Goal: Task Accomplishment & Management: Contribute content

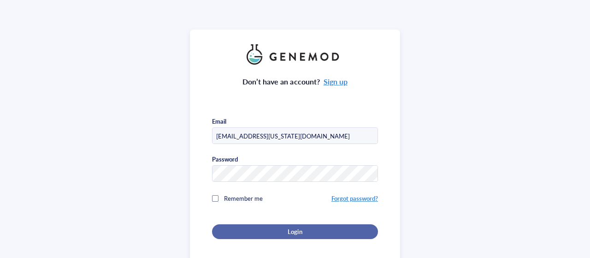
type input "[EMAIL_ADDRESS][US_STATE][DOMAIN_NAME]"
click at [299, 228] on span "Login" at bounding box center [294, 231] width 14 height 8
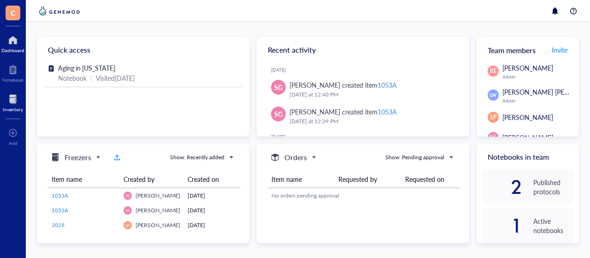
click at [12, 102] on div at bounding box center [13, 99] width 20 height 15
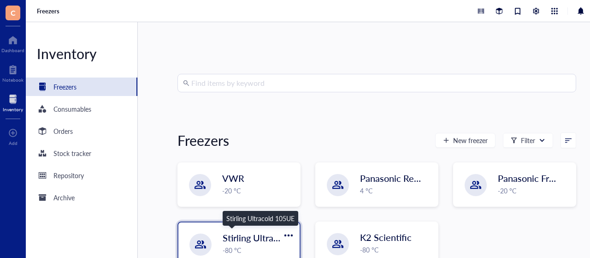
click at [239, 244] on span "Stirling Ultracold 105UE" at bounding box center [272, 237] width 99 height 13
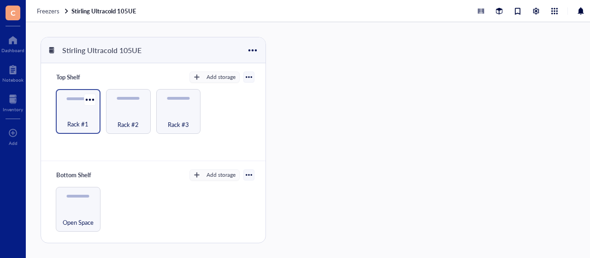
click at [88, 117] on div "Rack #1" at bounding box center [77, 119] width 35 height 20
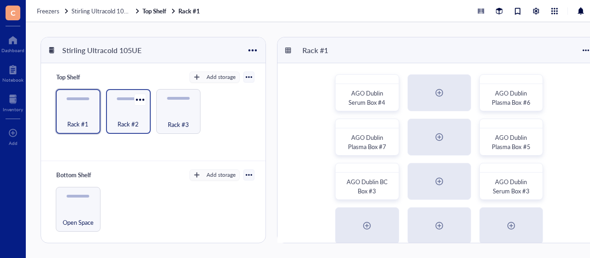
click at [129, 112] on div "Rack #2" at bounding box center [128, 119] width 35 height 20
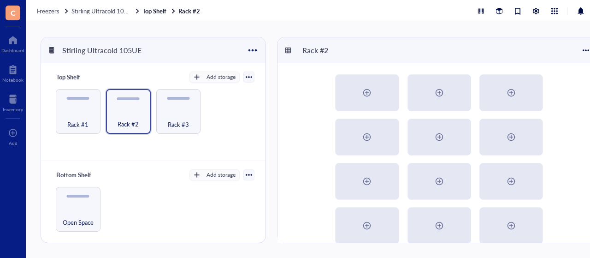
scroll to position [35, 0]
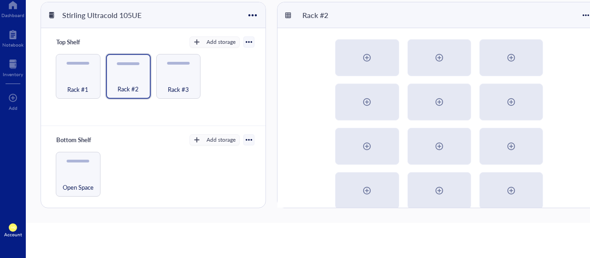
click at [566, 162] on div at bounding box center [438, 124] width 323 height 192
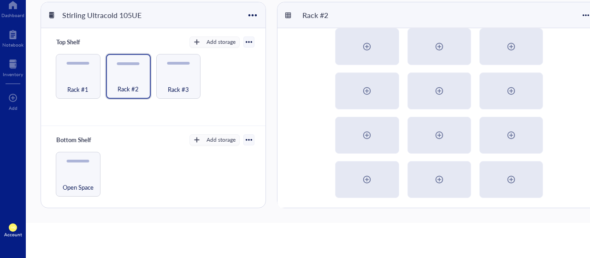
scroll to position [12, 0]
click at [183, 82] on div "Rack #3" at bounding box center [178, 84] width 35 height 20
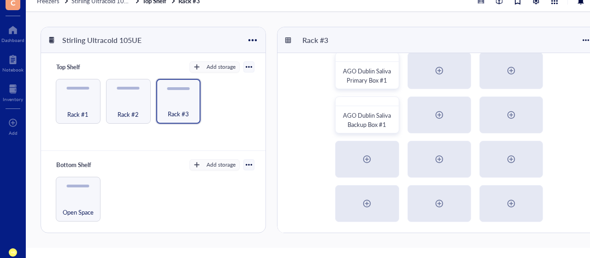
scroll to position [6, 0]
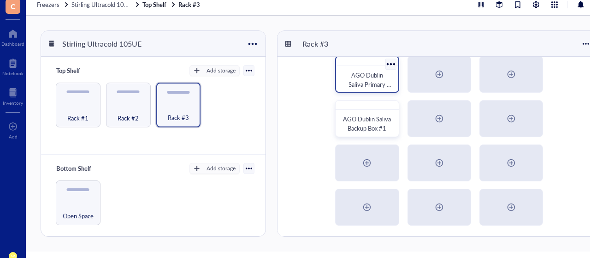
click at [365, 85] on span "AGO Dublin Saliva Primary Box #1" at bounding box center [369, 83] width 43 height 27
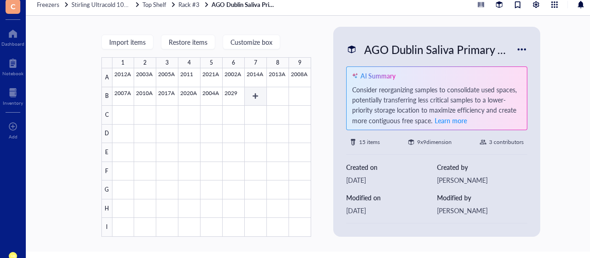
click at [251, 93] on div at bounding box center [211, 152] width 199 height 168
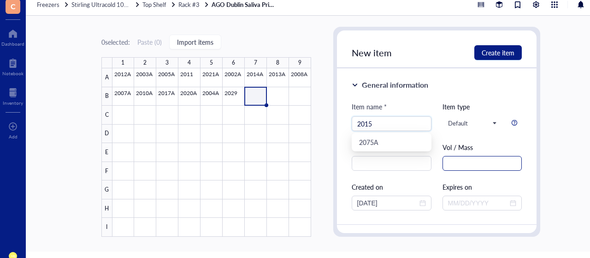
type input "2015"
click at [514, 165] on input "text" at bounding box center [482, 163] width 80 height 15
type input "1.0"
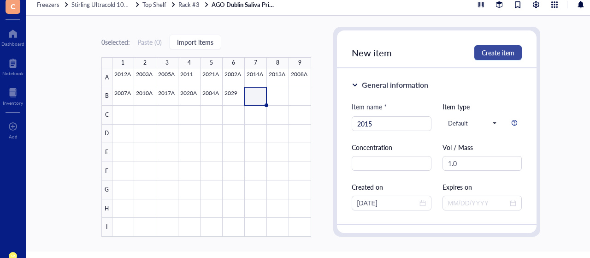
click at [498, 52] on span "Create item" at bounding box center [497, 52] width 33 height 7
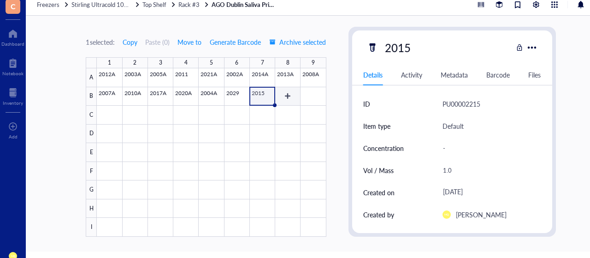
click at [290, 97] on div at bounding box center [211, 152] width 229 height 168
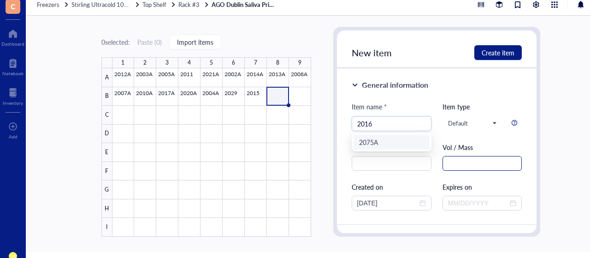
type input "2016"
click at [469, 162] on input "text" at bounding box center [482, 163] width 80 height 15
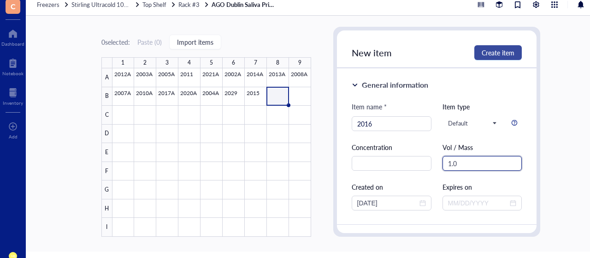
type input "1.0"
click at [500, 53] on span "Create item" at bounding box center [497, 52] width 33 height 7
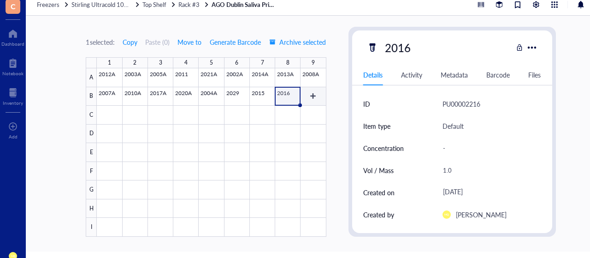
click at [318, 89] on div "1 2 3 4 5 6 7 8 9 A B C D E F G H I 2012A 2003A 2005A 2011 2021A 2002A 2014A 20…" at bounding box center [206, 146] width 240 height 179
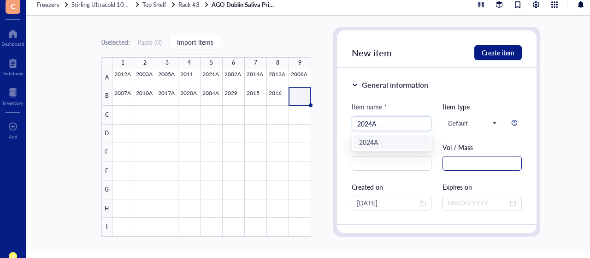
type input "2024A"
click at [467, 164] on input "text" at bounding box center [482, 163] width 80 height 15
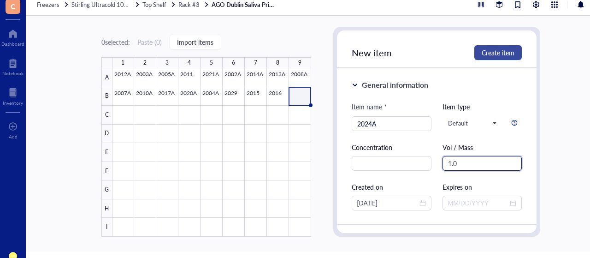
type input "1.0"
click at [508, 50] on span "Create item" at bounding box center [497, 52] width 33 height 7
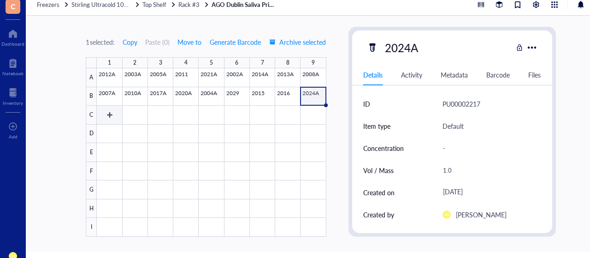
click at [117, 111] on div at bounding box center [211, 152] width 229 height 168
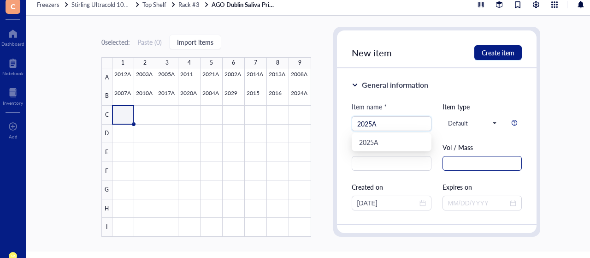
type input "2025A"
click at [467, 166] on input "text" at bounding box center [482, 163] width 80 height 15
type input "1.0"
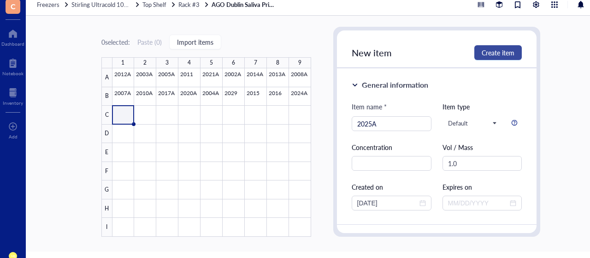
click at [502, 49] on span "Create item" at bounding box center [497, 52] width 33 height 7
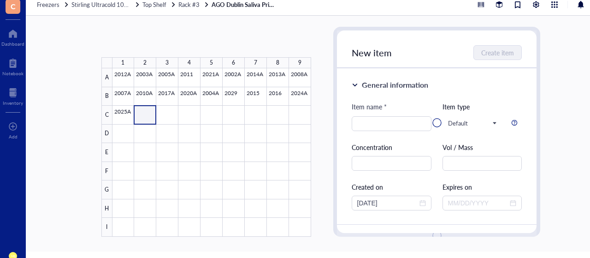
click at [148, 113] on div at bounding box center [211, 152] width 199 height 168
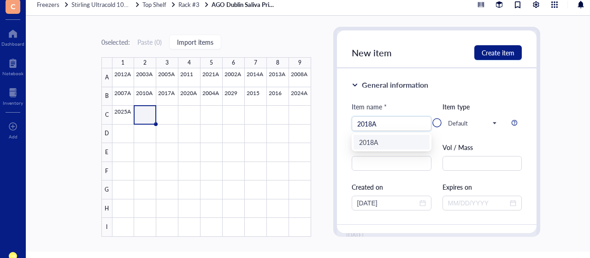
type input "2018A"
click at [485, 164] on div at bounding box center [437, 122] width 200 height 184
click at [469, 170] on div at bounding box center [437, 122] width 200 height 184
click at [467, 163] on div at bounding box center [437, 122] width 200 height 184
click at [393, 167] on div at bounding box center [437, 122] width 200 height 184
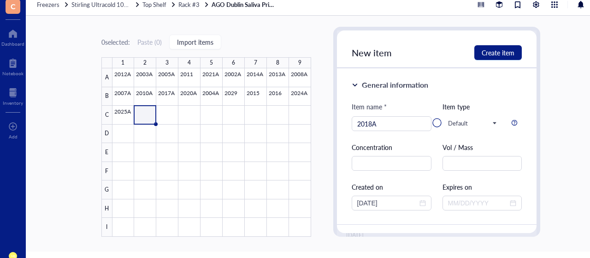
click at [382, 126] on div at bounding box center [437, 122] width 200 height 184
click at [175, 112] on div at bounding box center [211, 152] width 199 height 168
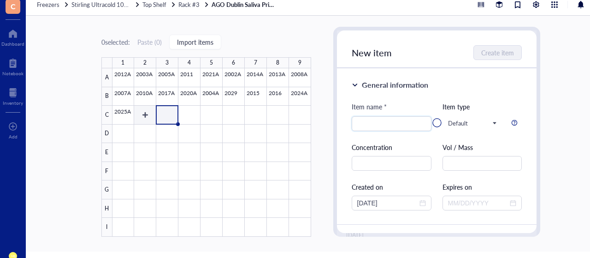
click at [147, 118] on div at bounding box center [211, 152] width 199 height 168
click at [494, 123] on div at bounding box center [437, 122] width 200 height 184
click at [12, 94] on div at bounding box center [13, 92] width 20 height 15
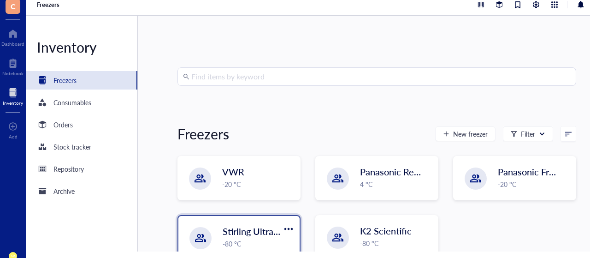
click at [246, 240] on div "-80 °C" at bounding box center [258, 243] width 71 height 10
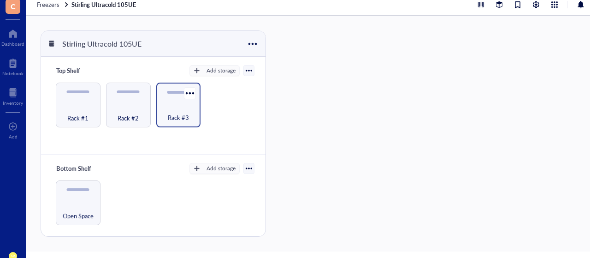
click at [182, 105] on div "Rack #3" at bounding box center [178, 112] width 35 height 20
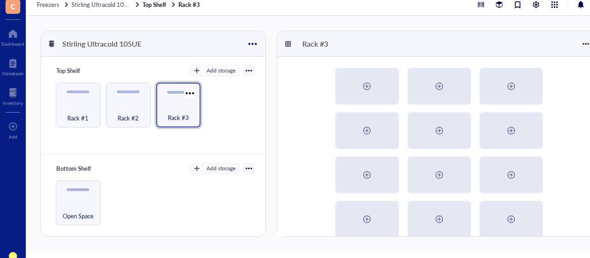
scroll to position [12, 0]
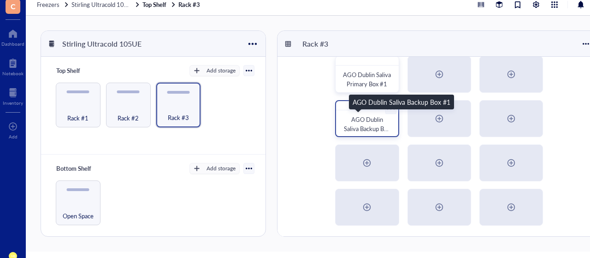
click at [371, 123] on div "AGO Dublin Saliva Backup Box #1" at bounding box center [366, 124] width 47 height 18
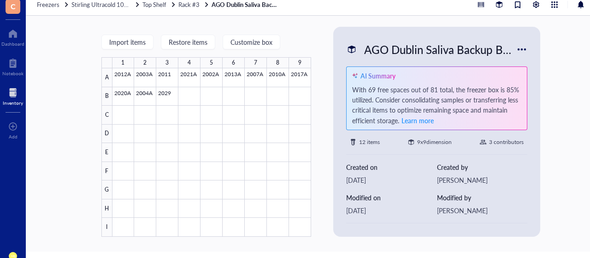
click at [18, 100] on div "Inventory" at bounding box center [13, 103] width 20 height 6
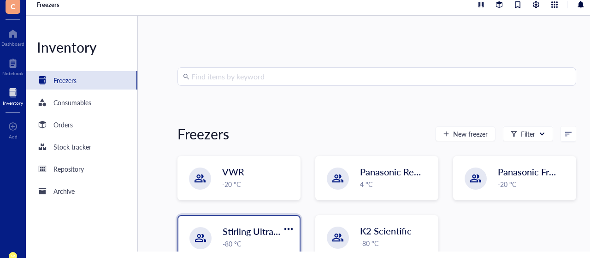
click at [253, 231] on span "Stirling Ultracold 105UE" at bounding box center [272, 230] width 99 height 13
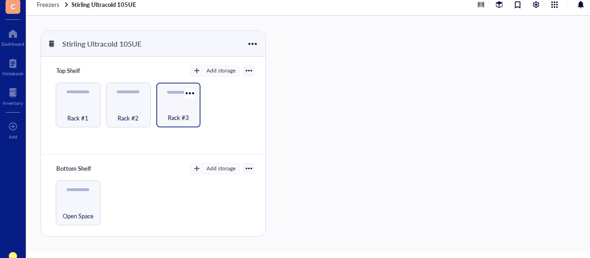
click at [182, 112] on span "Rack #3" at bounding box center [178, 117] width 21 height 10
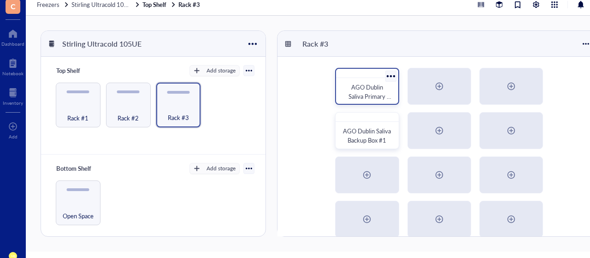
click at [370, 76] on div at bounding box center [367, 73] width 62 height 9
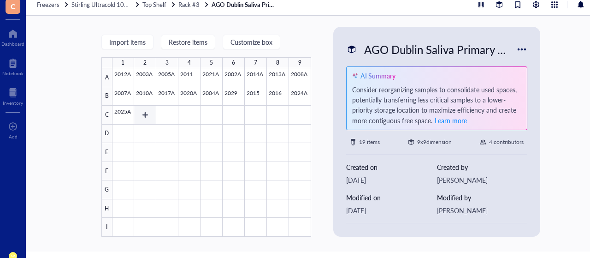
click at [147, 113] on div at bounding box center [211, 152] width 199 height 168
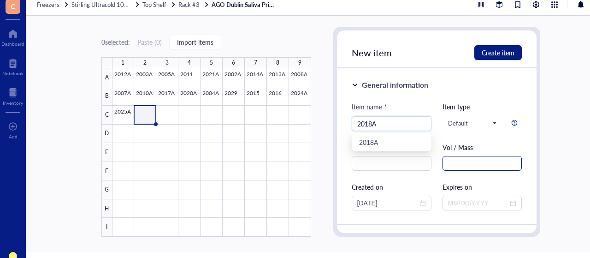
type input "2018A"
click at [482, 162] on input "text" at bounding box center [482, 163] width 80 height 15
type input "1.0"
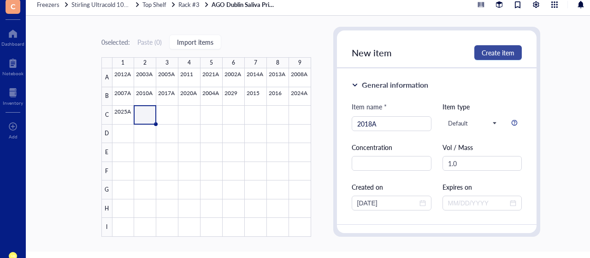
click at [494, 47] on button "Create item" at bounding box center [497, 52] width 47 height 15
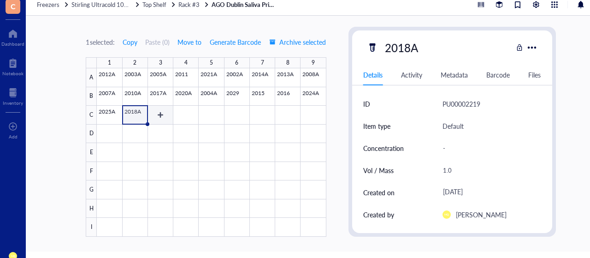
click at [160, 119] on div at bounding box center [211, 152] width 229 height 168
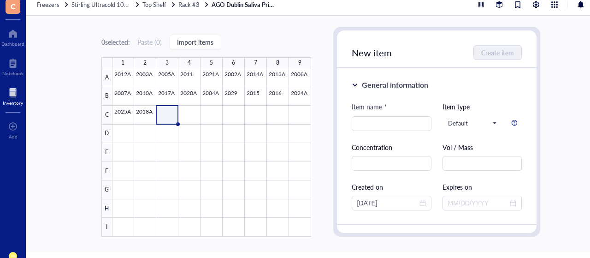
click at [14, 96] on div at bounding box center [13, 92] width 20 height 15
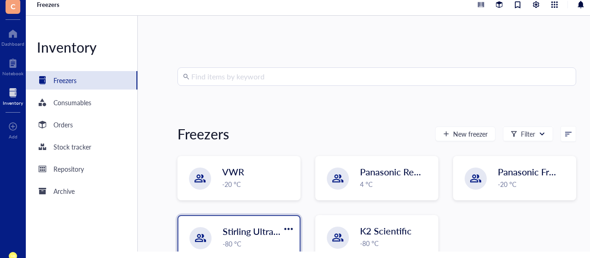
click at [260, 244] on div "-80 °C" at bounding box center [258, 243] width 71 height 10
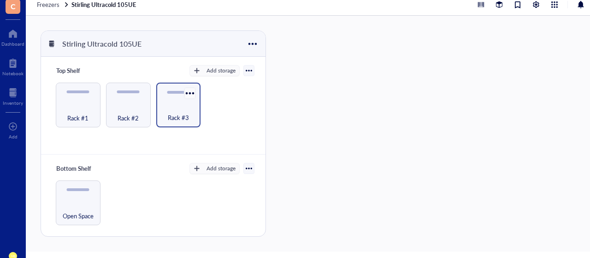
click at [185, 93] on div at bounding box center [189, 92] width 13 height 13
click at [180, 105] on div "Rack #3" at bounding box center [178, 112] width 35 height 20
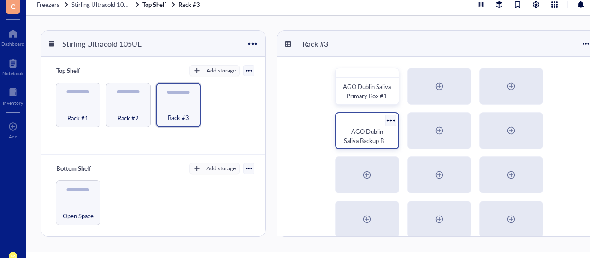
click at [361, 138] on span "AGO Dublin Saliva Backup Box #1" at bounding box center [367, 140] width 47 height 27
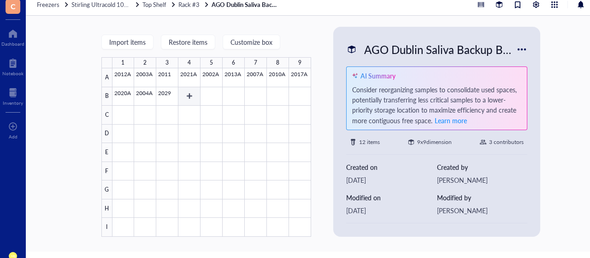
click at [191, 95] on div at bounding box center [211, 152] width 199 height 168
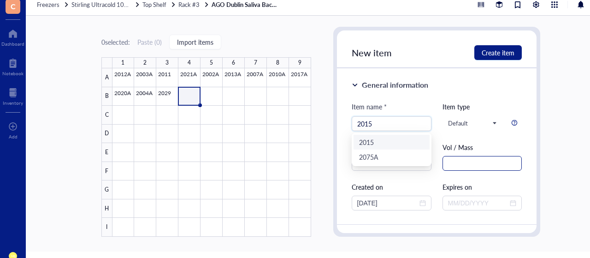
type input "2015"
click at [481, 165] on input "text" at bounding box center [482, 163] width 80 height 15
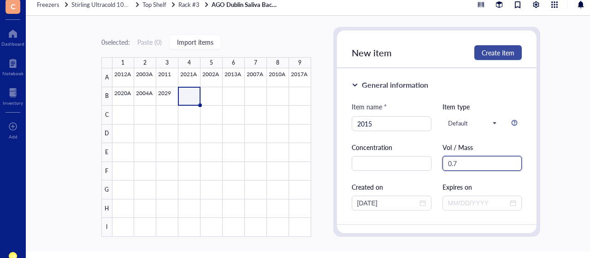
type input "0.7"
click at [494, 50] on span "Create item" at bounding box center [497, 52] width 33 height 7
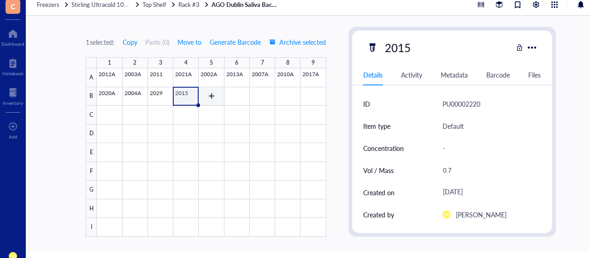
click at [205, 90] on div at bounding box center [211, 152] width 229 height 168
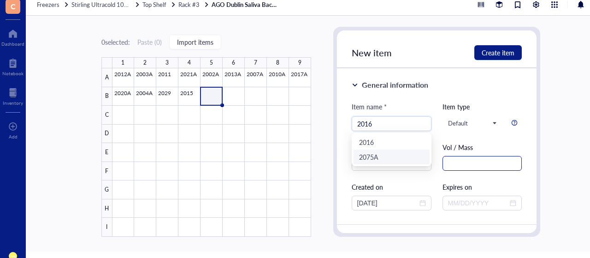
type input "2016"
click at [485, 168] on input "text" at bounding box center [482, 163] width 80 height 15
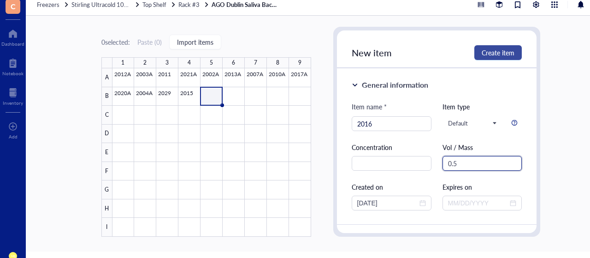
type input "0.5"
click at [506, 56] on span "Create item" at bounding box center [497, 52] width 33 height 7
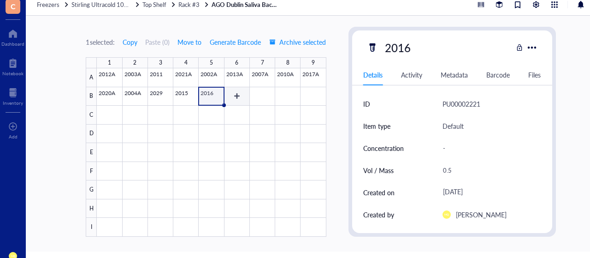
click at [235, 100] on div at bounding box center [211, 152] width 229 height 168
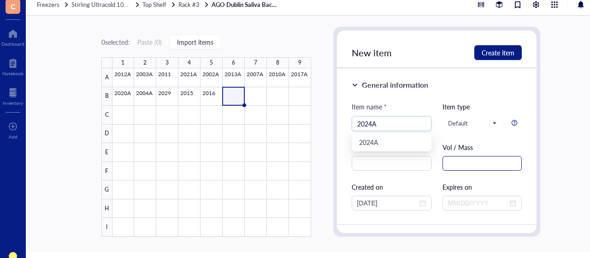
type input "2024A"
click at [474, 161] on input "text" at bounding box center [482, 163] width 80 height 15
type input "0.1"
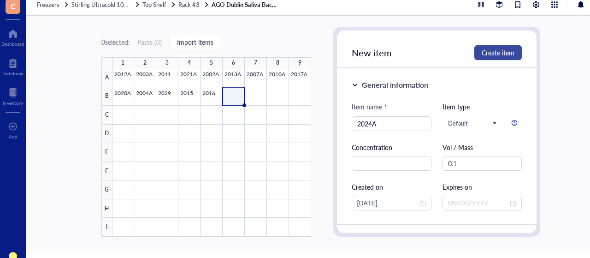
click at [494, 51] on span "Create item" at bounding box center [497, 52] width 33 height 7
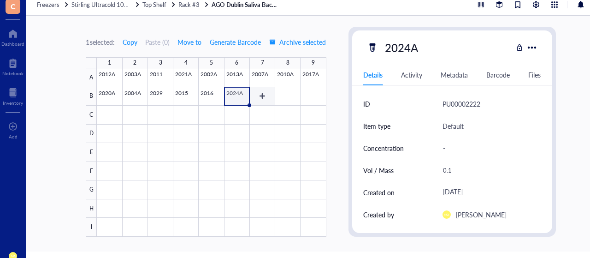
click at [263, 92] on div at bounding box center [211, 152] width 229 height 168
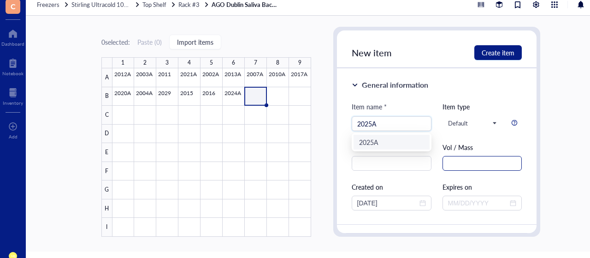
type input "2025A"
click at [463, 167] on input "text" at bounding box center [482, 163] width 80 height 15
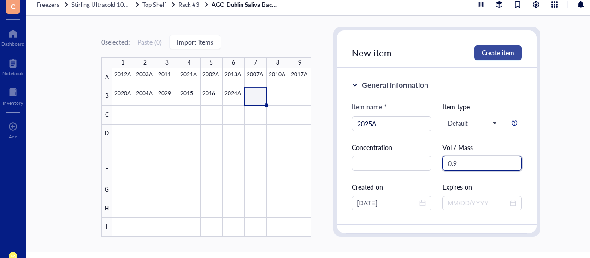
type input "0.9"
click at [492, 52] on span "Create item" at bounding box center [497, 52] width 33 height 7
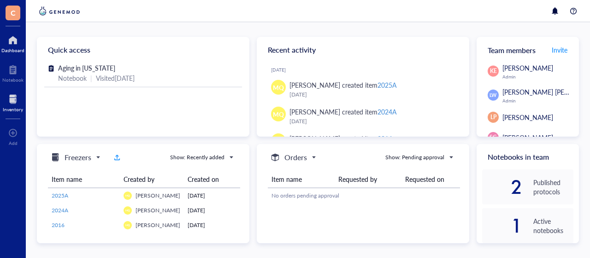
click at [13, 99] on div at bounding box center [13, 99] width 20 height 15
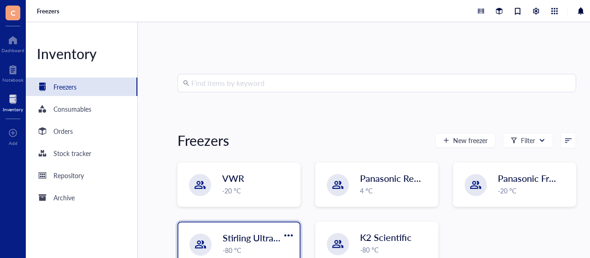
click at [235, 237] on span "Stirling Ultracold 105UE" at bounding box center [272, 237] width 99 height 13
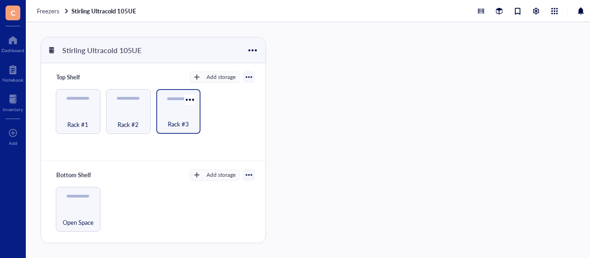
click at [195, 109] on div "Rack #3" at bounding box center [178, 119] width 35 height 20
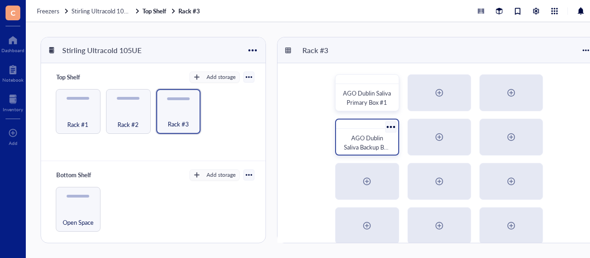
click at [346, 134] on div "AGO Dublin Saliva Backup Box #1" at bounding box center [366, 142] width 47 height 18
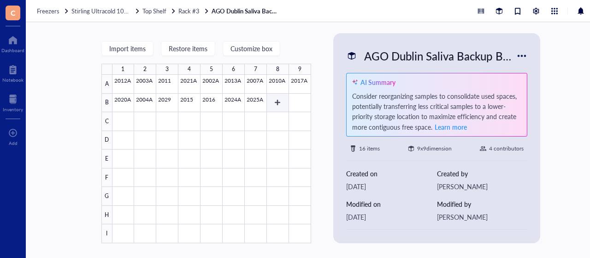
click at [283, 98] on div at bounding box center [211, 159] width 199 height 168
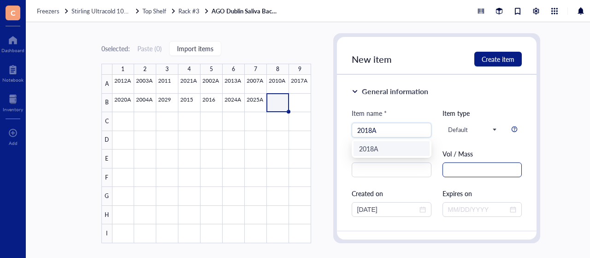
type input "2018A"
click at [476, 168] on input "text" at bounding box center [482, 169] width 80 height 15
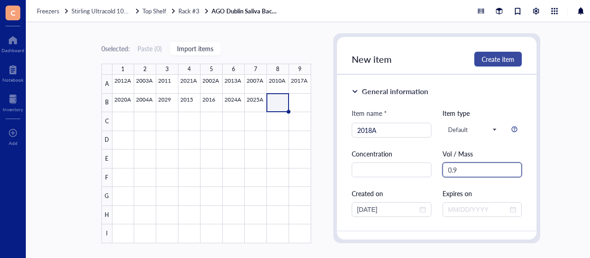
type input "0.9"
click at [500, 56] on span "Create item" at bounding box center [497, 58] width 33 height 7
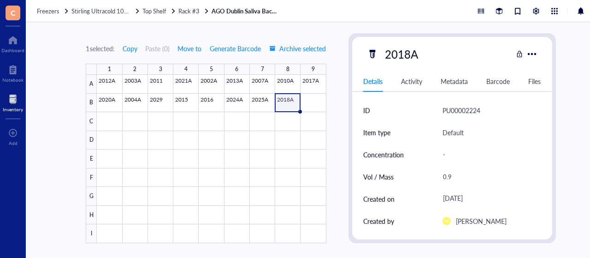
click at [8, 99] on div at bounding box center [13, 99] width 20 height 15
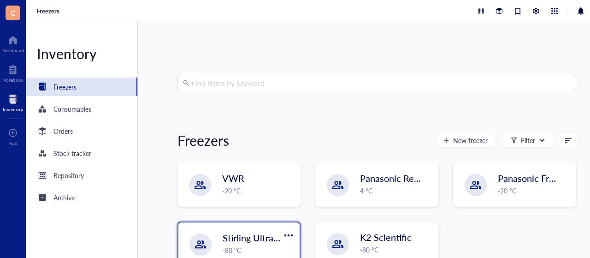
click at [268, 239] on span "Stirling Ultracold 105UE" at bounding box center [272, 237] width 99 height 13
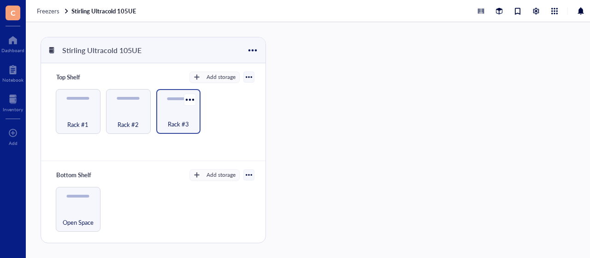
click at [187, 119] on span "Rack #3" at bounding box center [178, 124] width 21 height 10
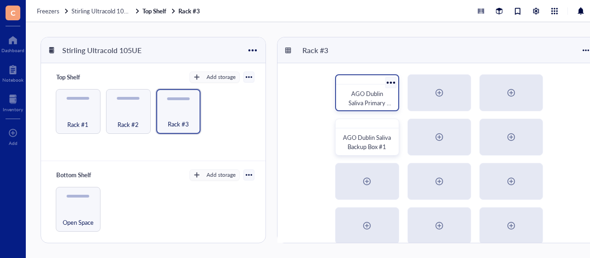
click at [366, 97] on span "AGO Dublin Saliva Primary Box #1" at bounding box center [369, 102] width 43 height 27
